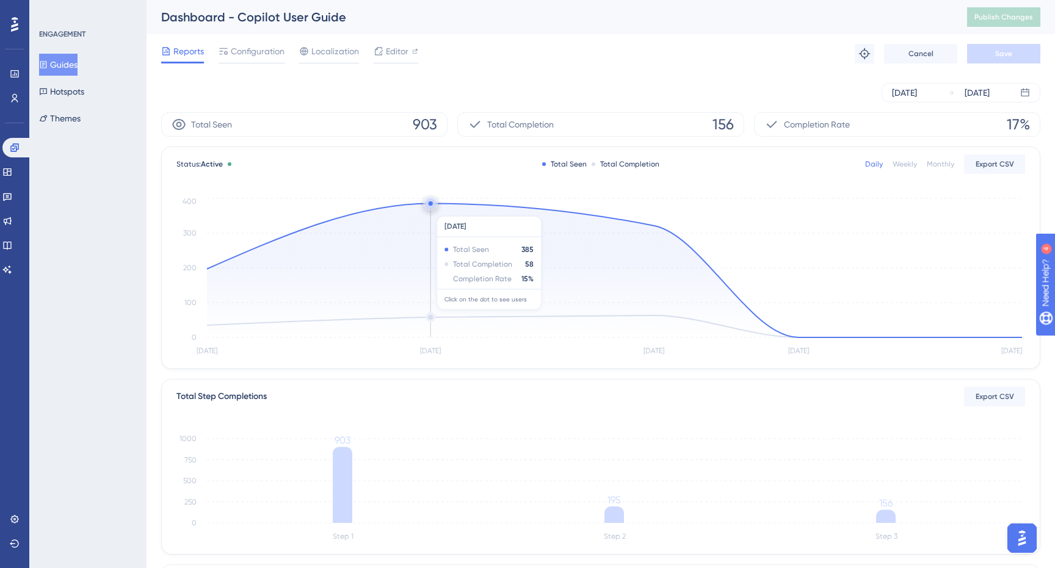
click at [435, 210] on icon at bounding box center [614, 271] width 815 height 134
click at [434, 212] on icon at bounding box center [614, 271] width 815 height 134
click at [14, 103] on link at bounding box center [15, 98] width 10 height 20
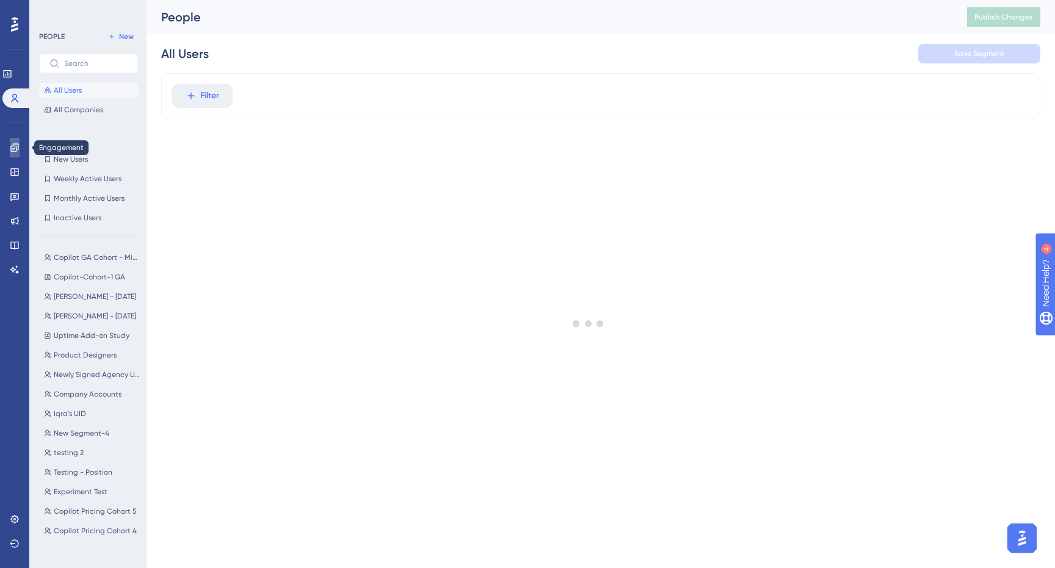
click at [10, 143] on link at bounding box center [15, 148] width 10 height 20
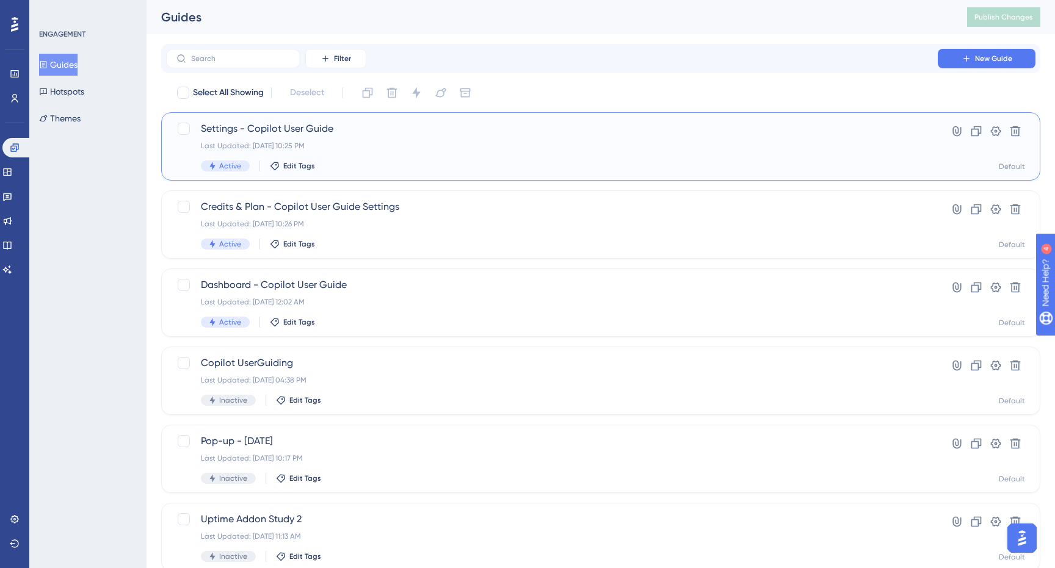
click at [378, 134] on span "Settings - Copilot User Guide" at bounding box center [552, 128] width 702 height 15
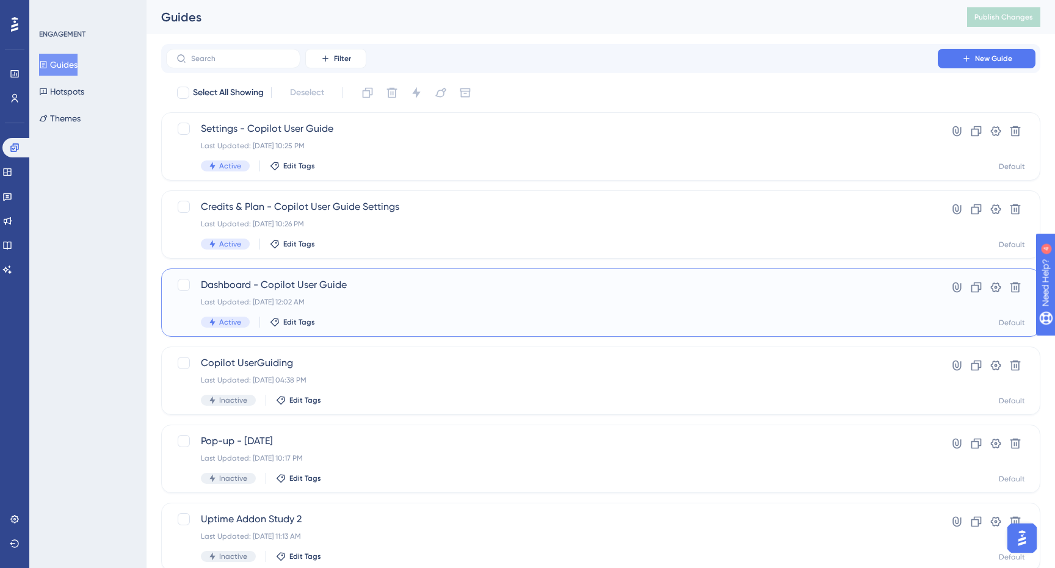
click at [358, 314] on div "Dashboard - Copilot User Guide Last Updated: [DATE] 12:02 AM Active Edit Tags" at bounding box center [552, 303] width 702 height 50
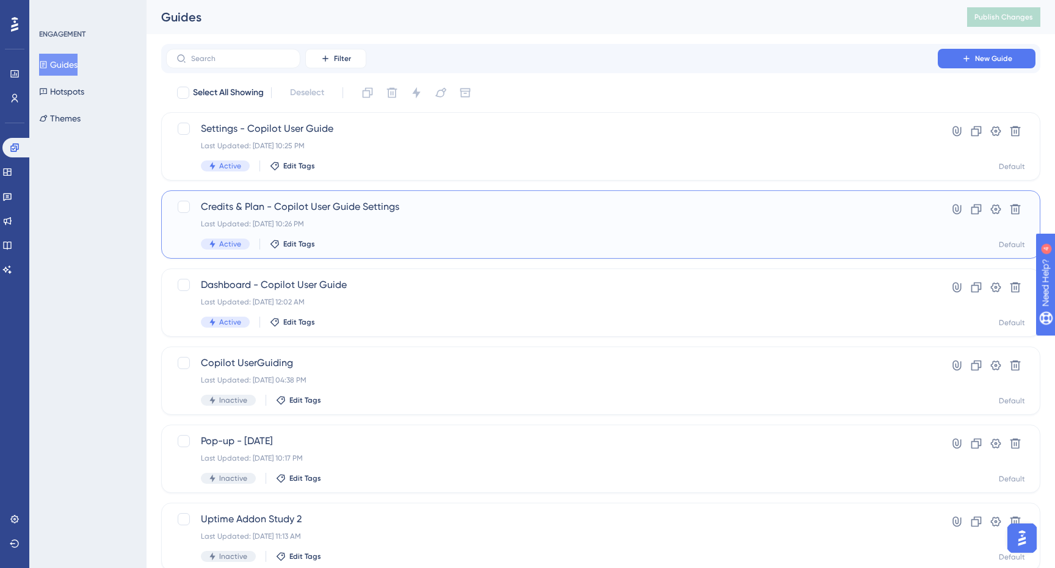
click at [405, 224] on div "Last Updated: [DATE] 10:26 PM" at bounding box center [552, 224] width 702 height 10
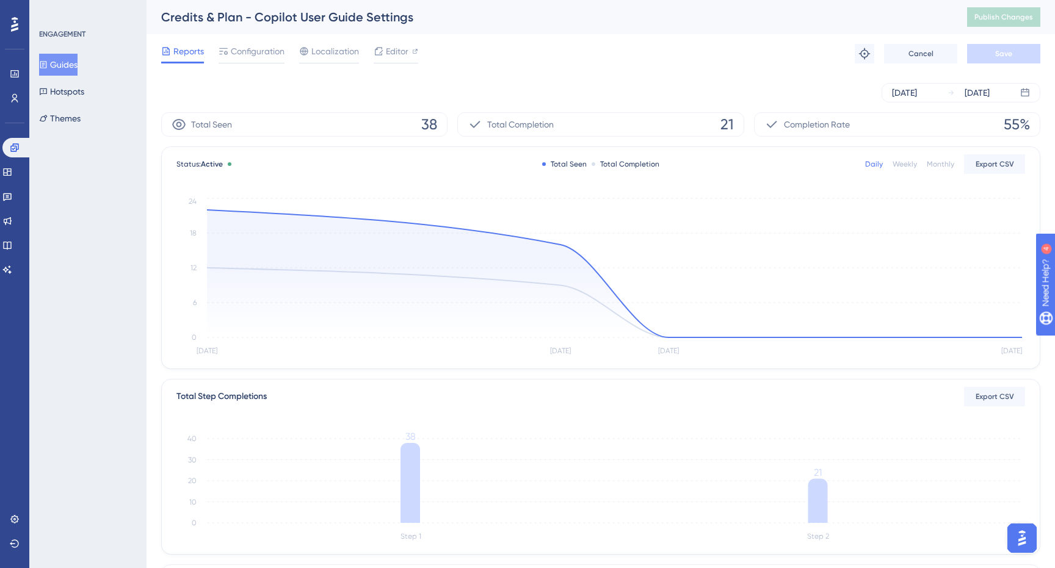
click at [78, 59] on button "Guides" at bounding box center [58, 65] width 38 height 22
